Goal: Download file/media

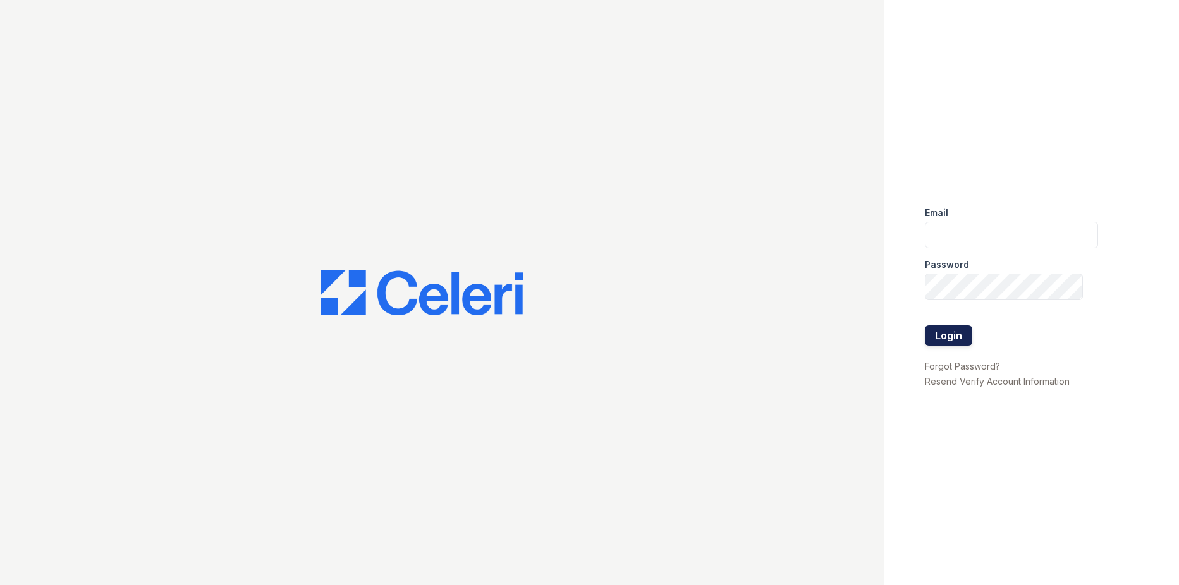
type input "[EMAIL_ADDRESS][DOMAIN_NAME]"
click at [955, 341] on button "Login" at bounding box center [948, 335] width 47 height 20
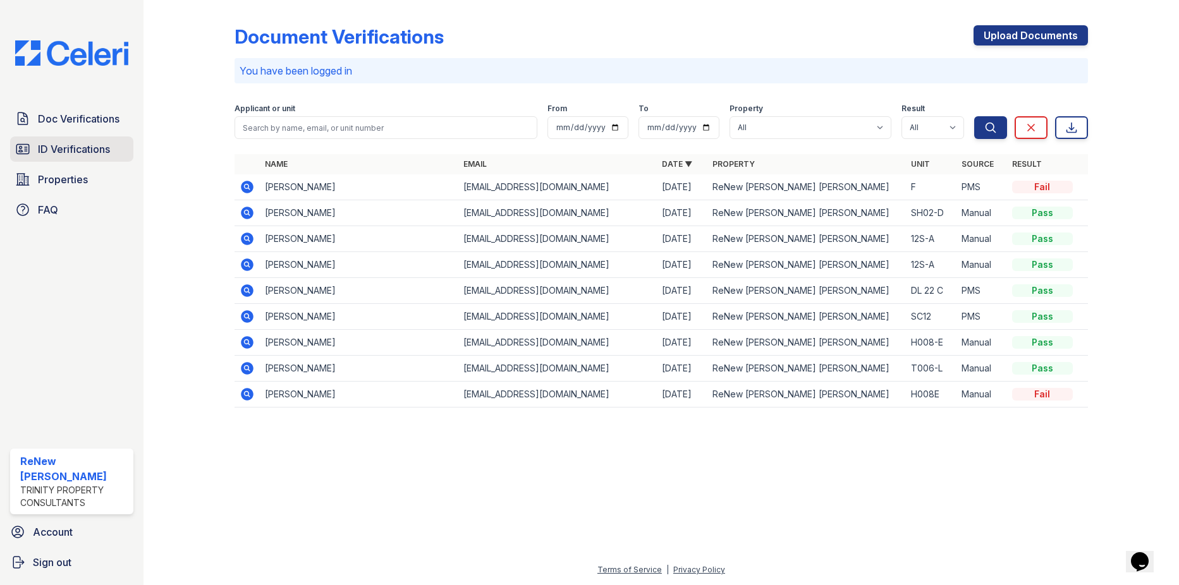
click at [65, 149] on span "ID Verifications" at bounding box center [74, 149] width 72 height 15
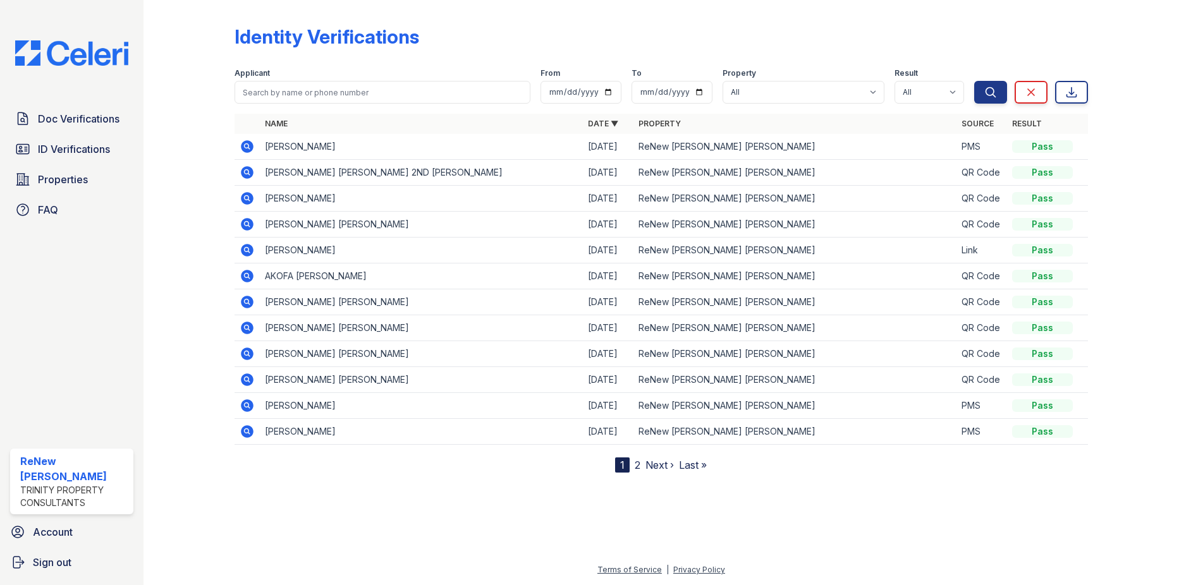
click at [246, 250] on icon at bounding box center [246, 249] width 3 height 3
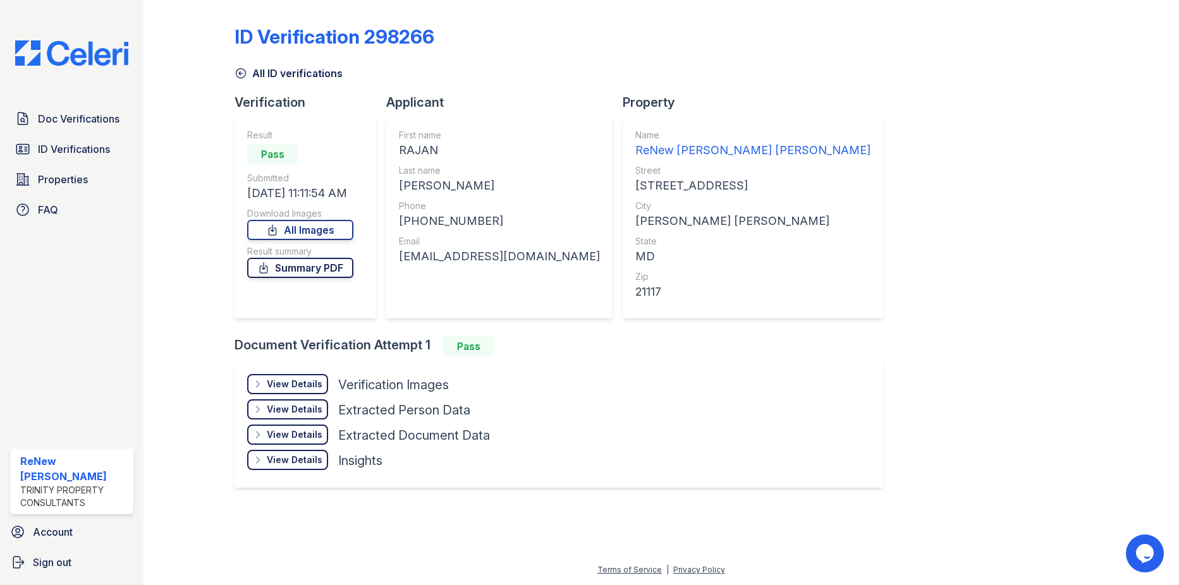
click at [308, 272] on link "Summary PDF" at bounding box center [300, 268] width 106 height 20
click at [319, 228] on link "All Images" at bounding box center [300, 230] width 106 height 20
